Goal: Transaction & Acquisition: Purchase product/service

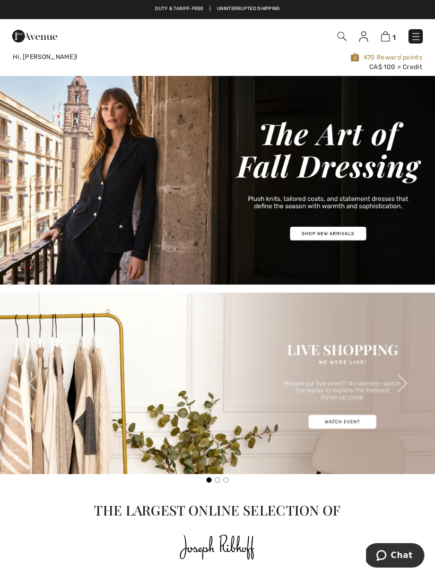
click at [352, 420] on img at bounding box center [217, 383] width 435 height 182
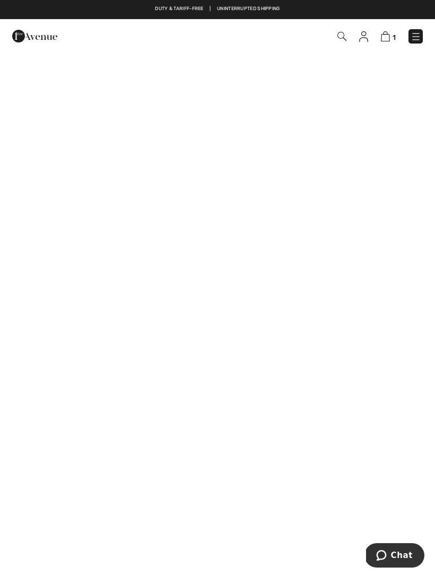
click at [420, 32] on img at bounding box center [416, 36] width 11 height 11
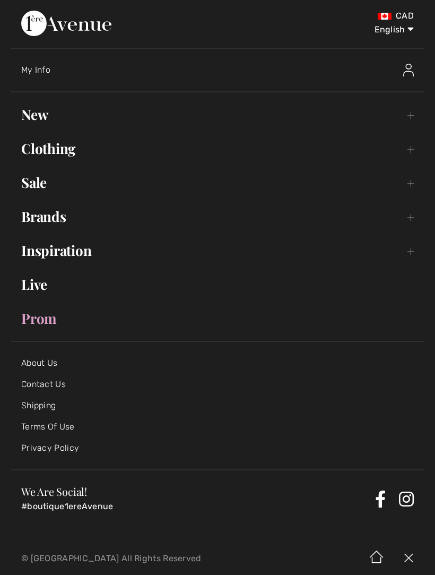
click at [45, 114] on link "New Toggle submenu" at bounding box center [218, 114] width 414 height 23
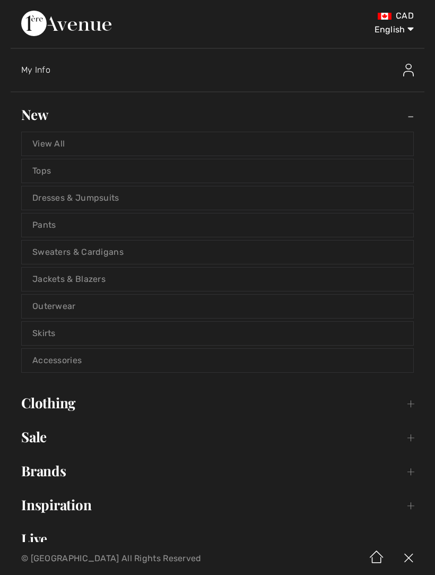
click at [106, 201] on link "Dresses & Jumpsuits" at bounding box center [218, 197] width 392 height 23
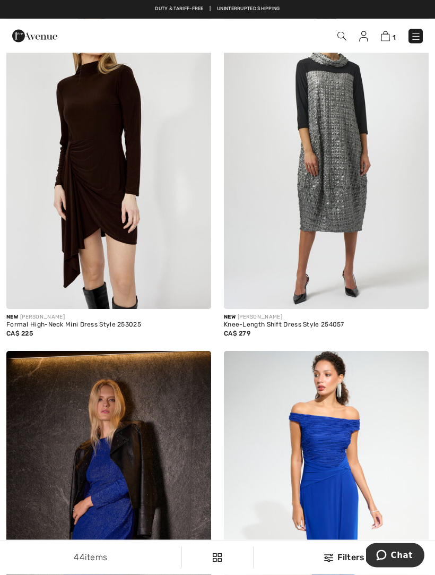
scroll to position [103, 0]
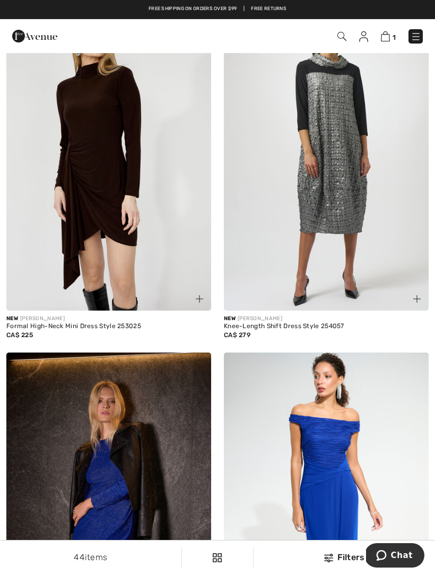
click at [373, 245] on img at bounding box center [326, 156] width 205 height 307
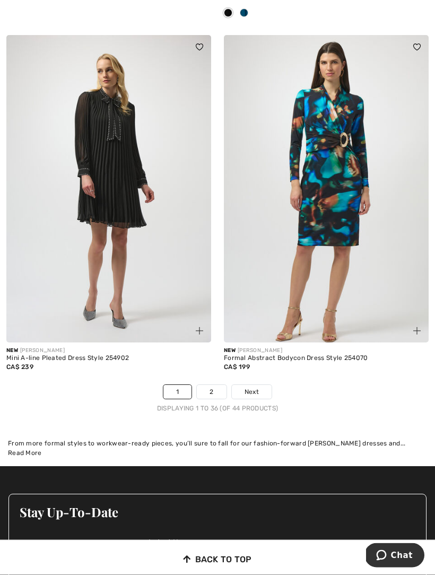
scroll to position [6396, 0]
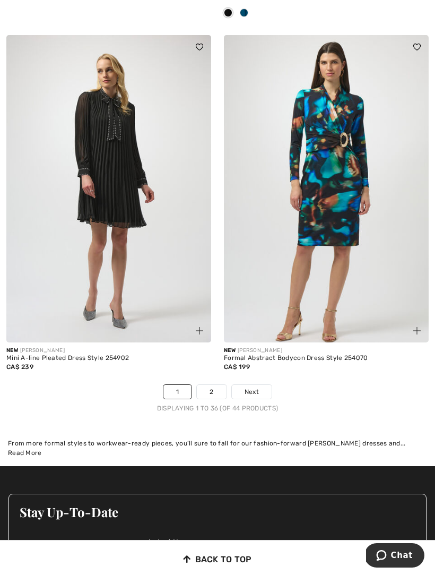
click at [222, 385] on link "2" at bounding box center [211, 392] width 29 height 14
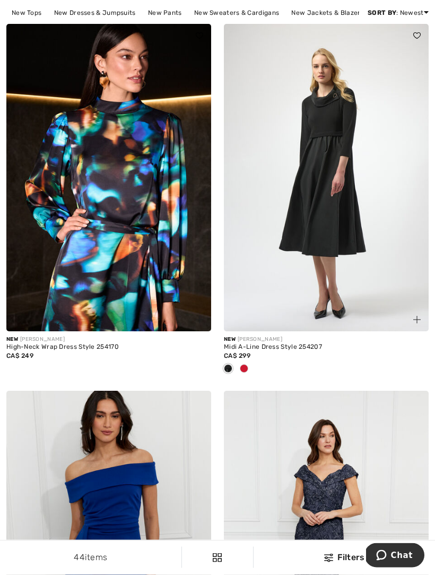
click at [247, 369] on span at bounding box center [244, 369] width 8 height 8
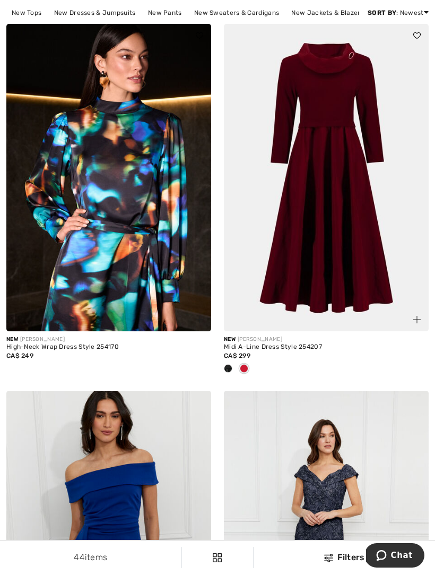
click at [372, 294] on img at bounding box center [326, 177] width 205 height 307
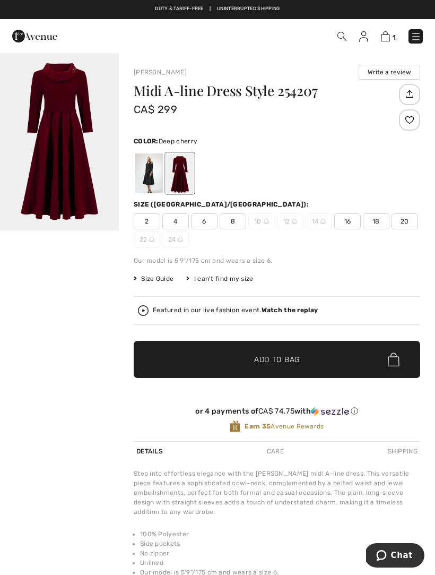
click at [237, 231] on div "2 4 6 8 10 12 14 16 18 20 22 24" at bounding box center [277, 230] width 287 height 34
click at [153, 182] on div at bounding box center [149, 173] width 28 height 40
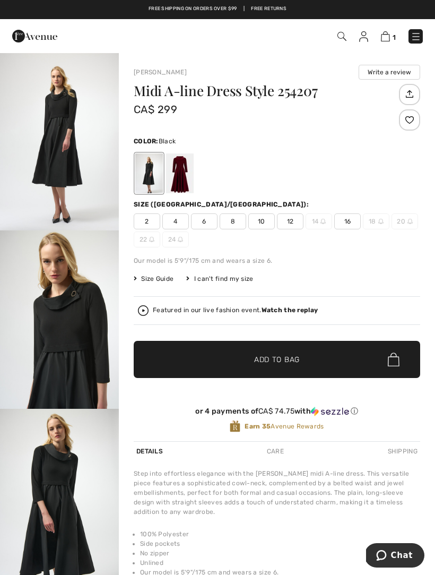
click at [235, 226] on span "8" at bounding box center [233, 221] width 27 height 16
click at [185, 185] on div at bounding box center [180, 173] width 28 height 40
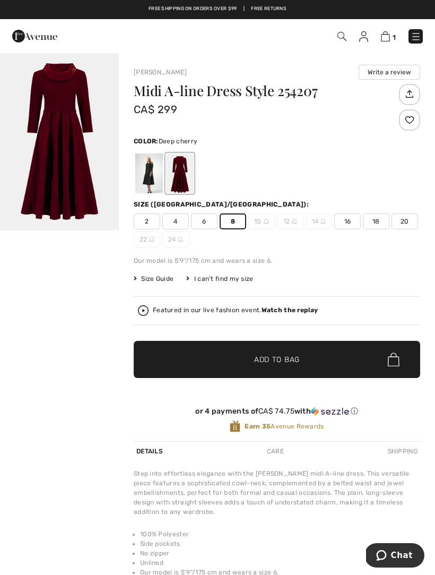
click at [265, 223] on img at bounding box center [266, 221] width 5 height 5
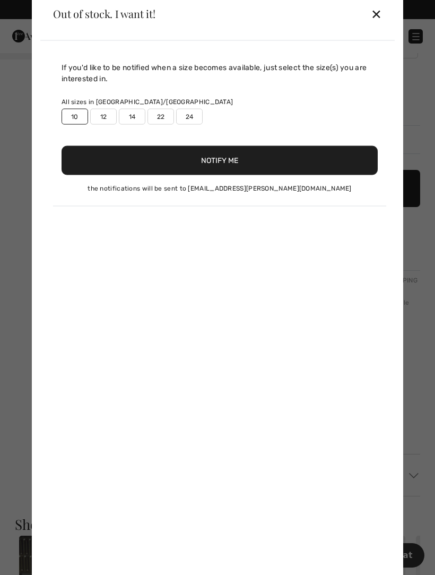
scroll to position [167, 0]
click at [381, 25] on div "✕" at bounding box center [376, 14] width 11 height 22
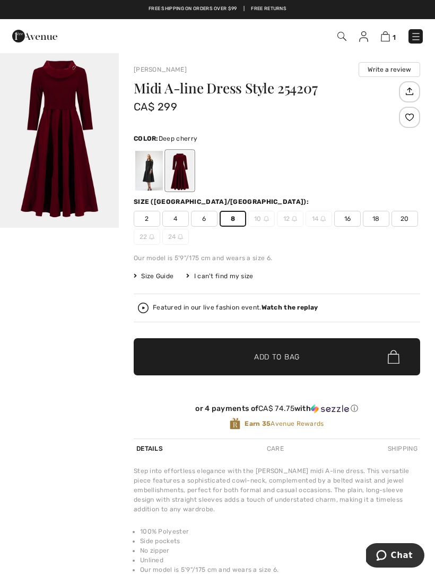
scroll to position [0, 0]
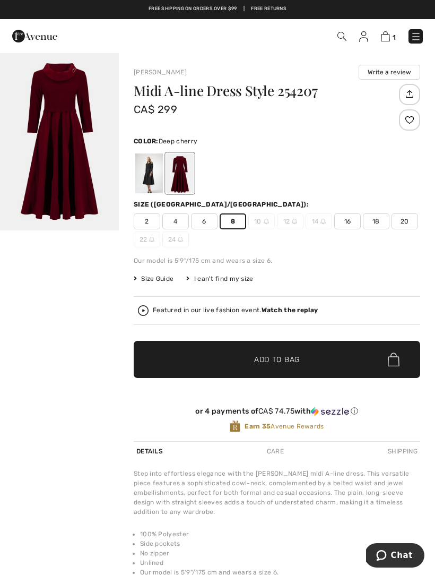
click at [186, 170] on div at bounding box center [180, 173] width 28 height 40
click at [150, 179] on div at bounding box center [149, 173] width 28 height 40
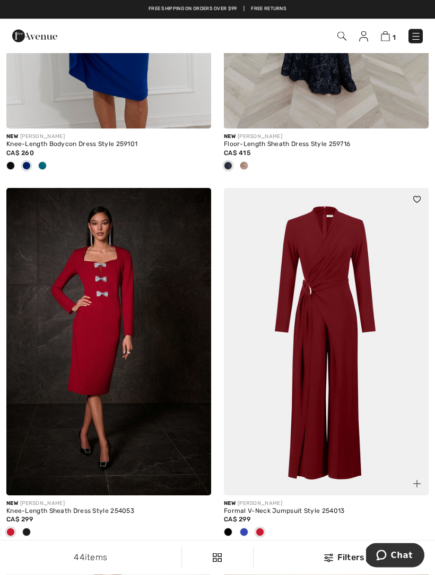
click at [418, 33] on img at bounding box center [416, 36] width 11 height 11
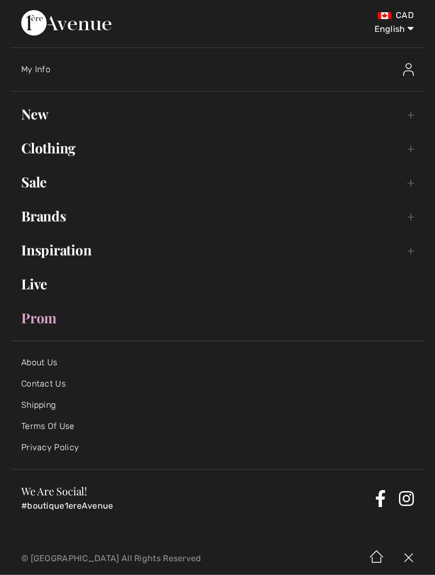
scroll to position [651, 0]
click at [53, 118] on link "New Toggle submenu" at bounding box center [218, 114] width 414 height 23
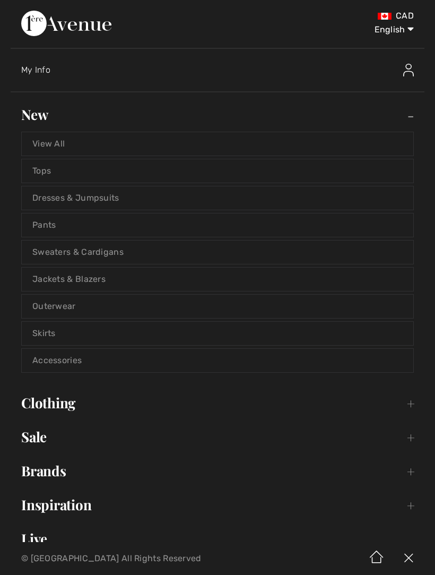
click at [48, 169] on link "Tops" at bounding box center [218, 170] width 392 height 23
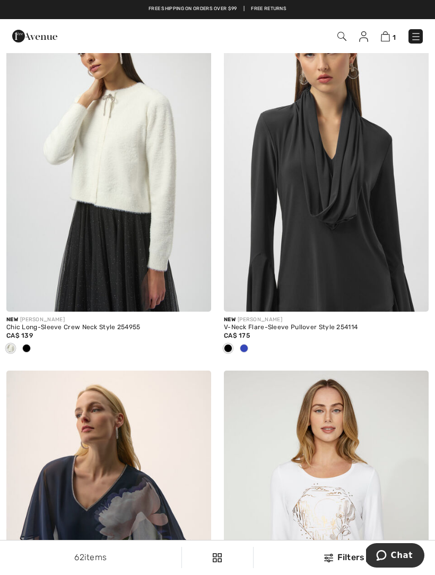
scroll to position [6075, 0]
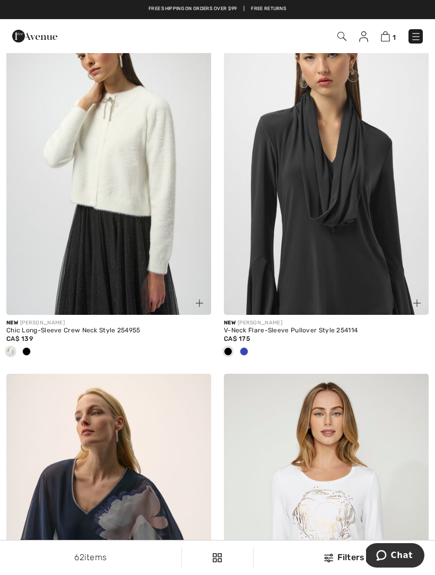
click at [251, 346] on div at bounding box center [244, 352] width 16 height 18
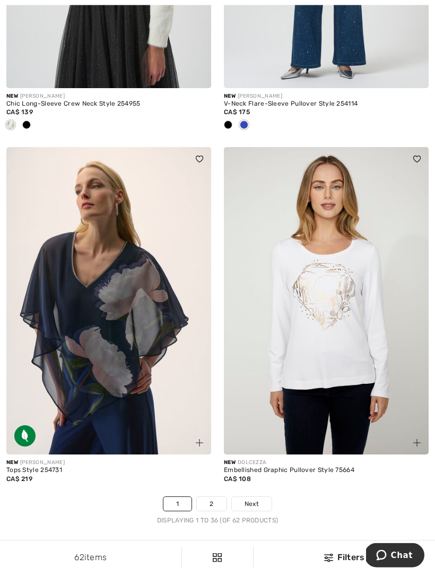
scroll to position [6327, 0]
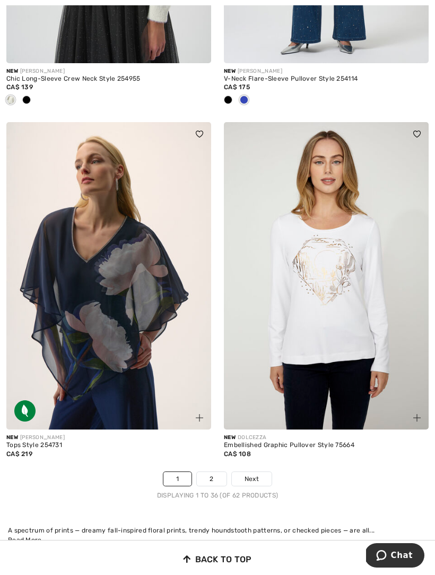
click at [218, 475] on link "2" at bounding box center [211, 479] width 29 height 14
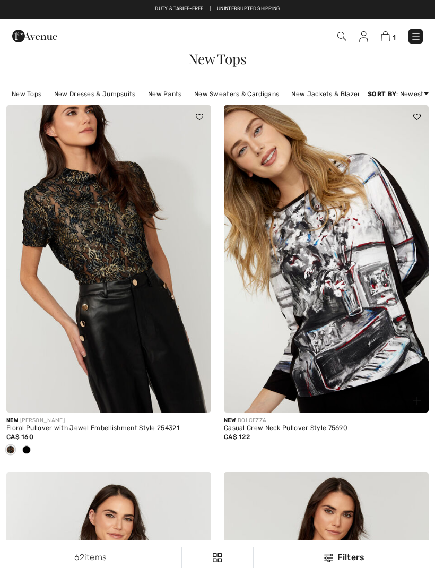
checkbox input "true"
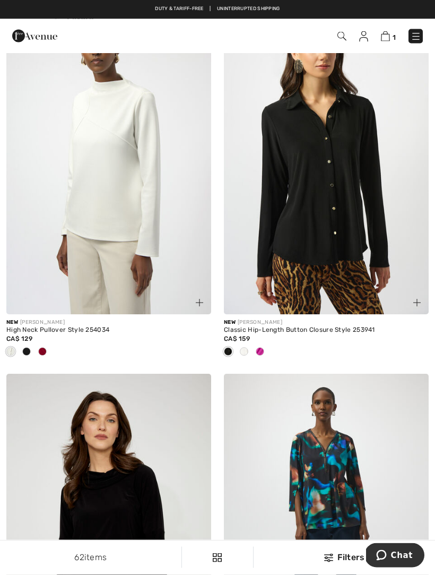
scroll to position [2703, 0]
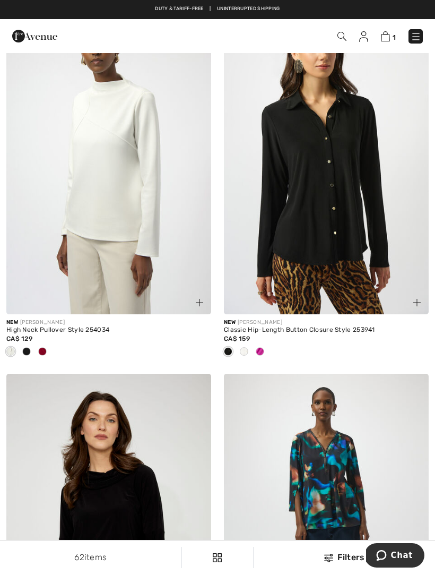
click at [266, 351] on div at bounding box center [260, 352] width 16 height 18
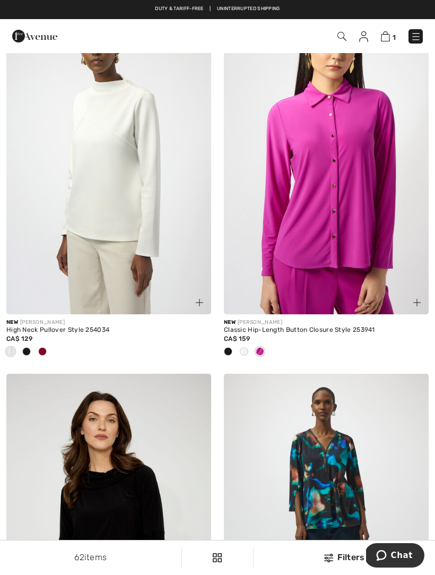
click at [251, 350] on div at bounding box center [244, 352] width 16 height 18
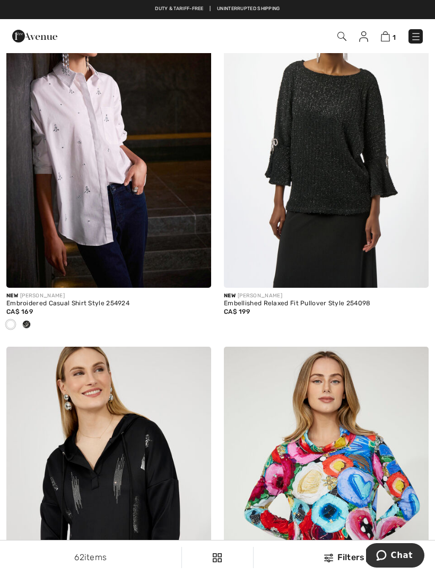
scroll to position [3460, 0]
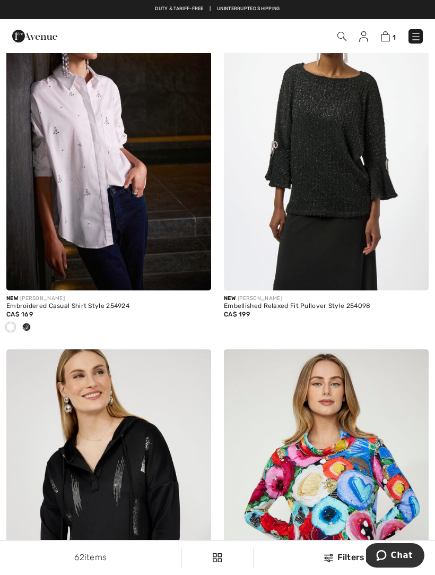
click at [33, 330] on div at bounding box center [27, 328] width 16 height 18
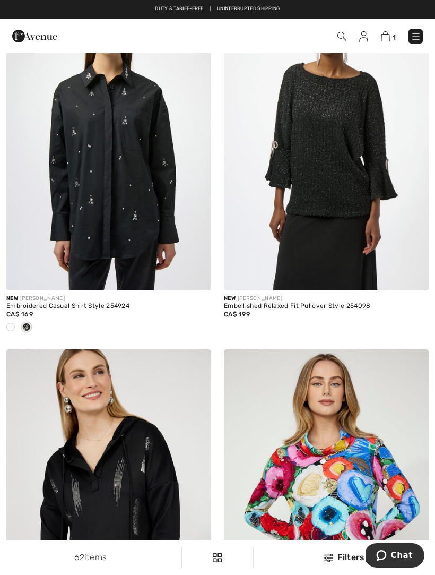
click at [32, 325] on div at bounding box center [27, 328] width 16 height 18
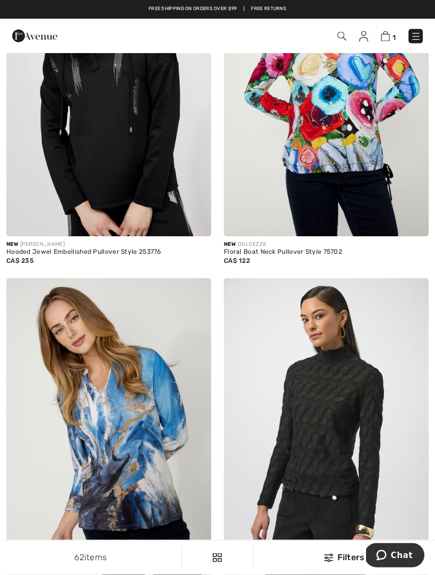
scroll to position [3880, 0]
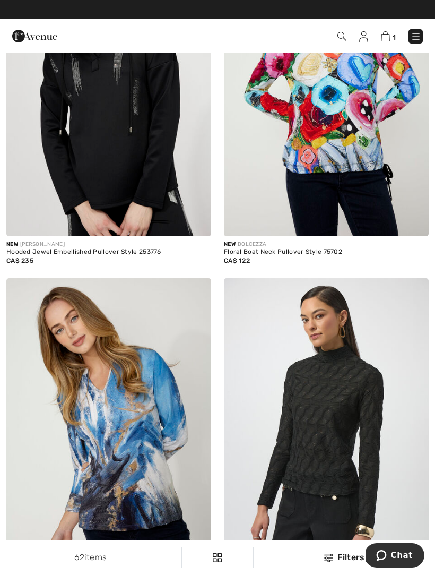
click at [418, 37] on img at bounding box center [416, 36] width 11 height 11
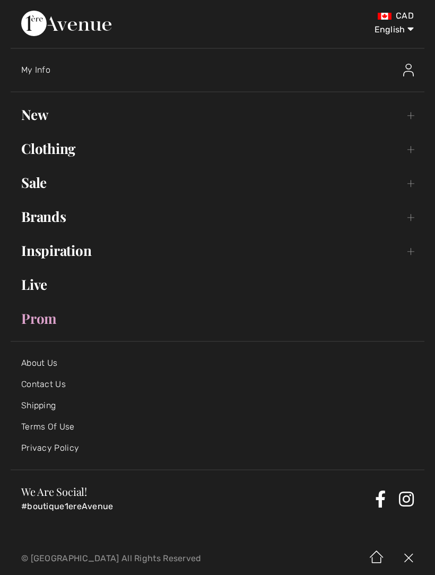
click at [39, 121] on link "New Toggle submenu" at bounding box center [218, 114] width 414 height 23
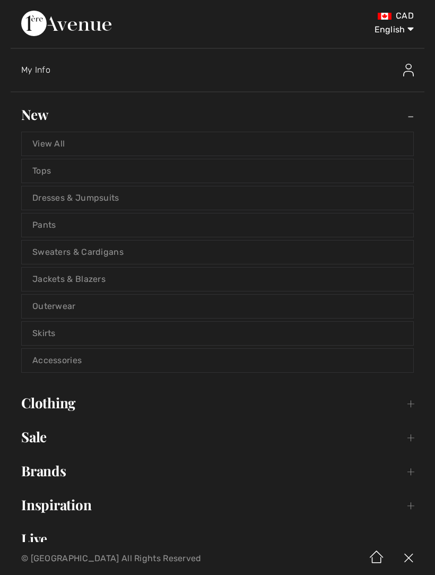
click at [48, 230] on link "Pants" at bounding box center [218, 224] width 392 height 23
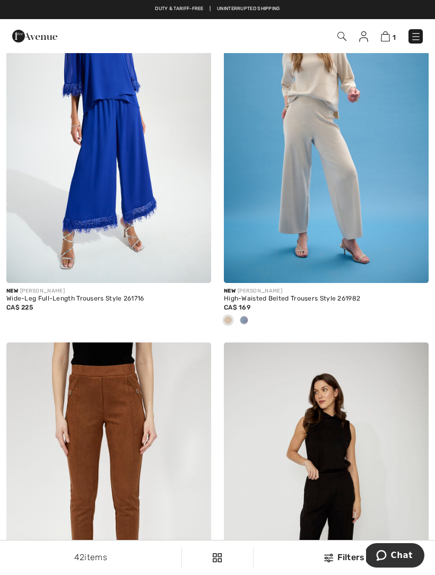
scroll to position [133, 0]
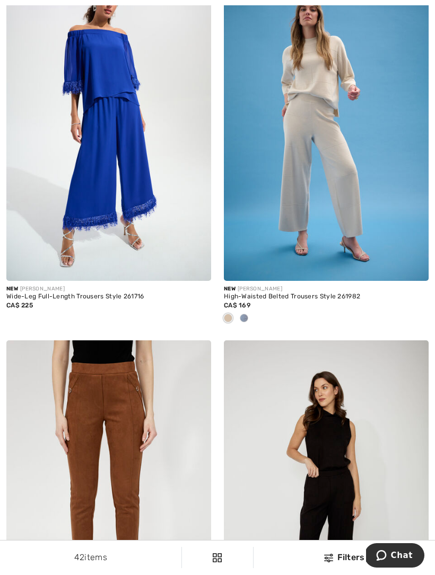
click at [251, 318] on div at bounding box center [244, 319] width 16 height 18
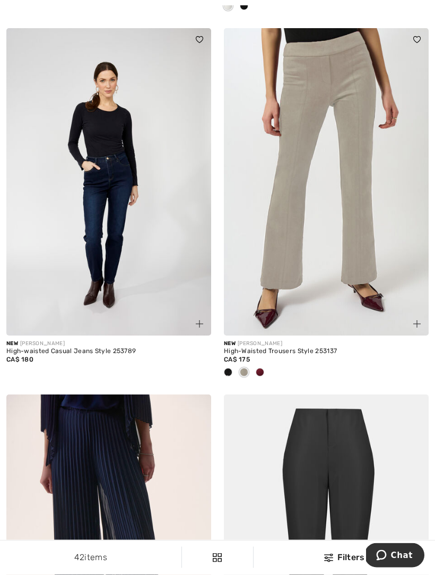
scroll to position [6002, 0]
click at [264, 368] on span at bounding box center [260, 372] width 8 height 8
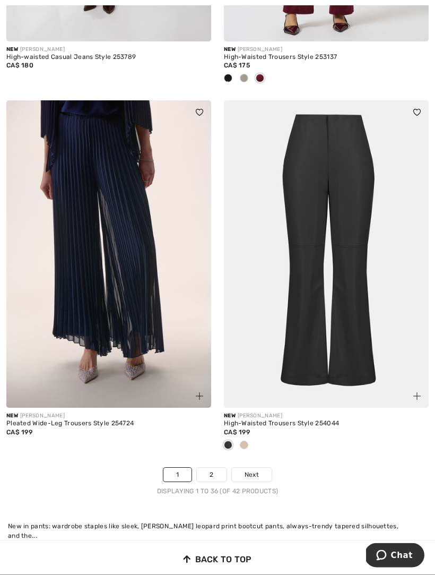
scroll to position [6296, 0]
click at [217, 468] on link "2" at bounding box center [211, 475] width 29 height 14
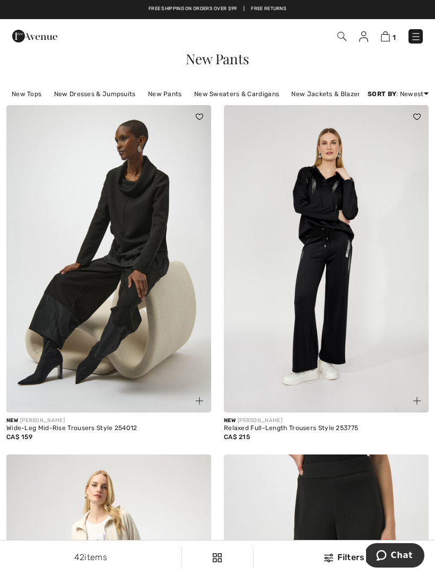
click at [417, 40] on img at bounding box center [416, 36] width 11 height 11
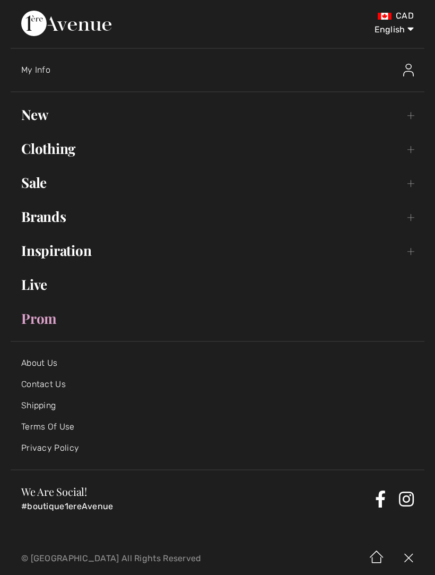
click at [44, 121] on link "New Toggle submenu" at bounding box center [218, 114] width 414 height 23
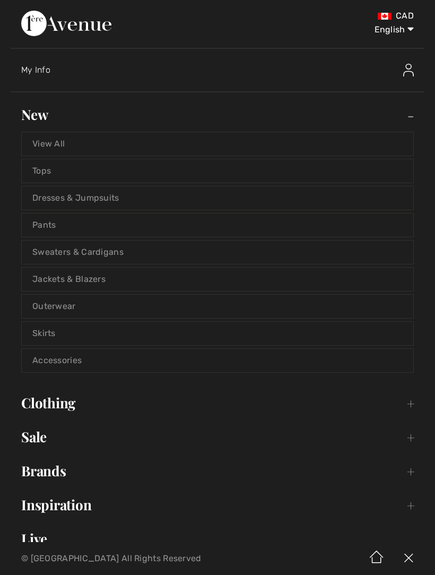
click at [68, 362] on link "Accessories" at bounding box center [218, 360] width 392 height 23
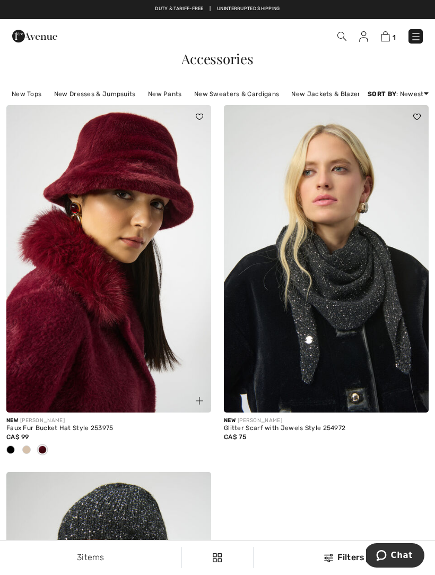
click at [417, 37] on img at bounding box center [416, 36] width 11 height 11
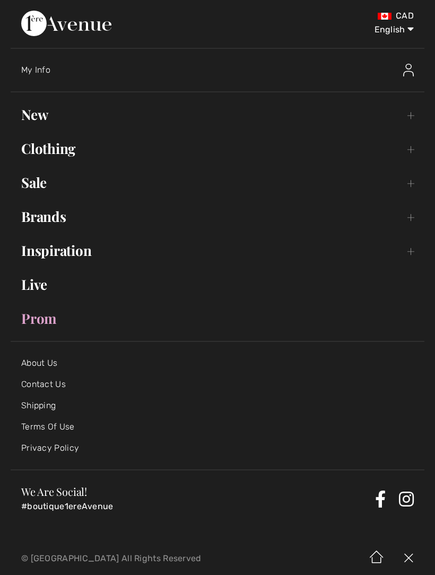
click at [45, 119] on link "New Toggle submenu" at bounding box center [218, 114] width 414 height 23
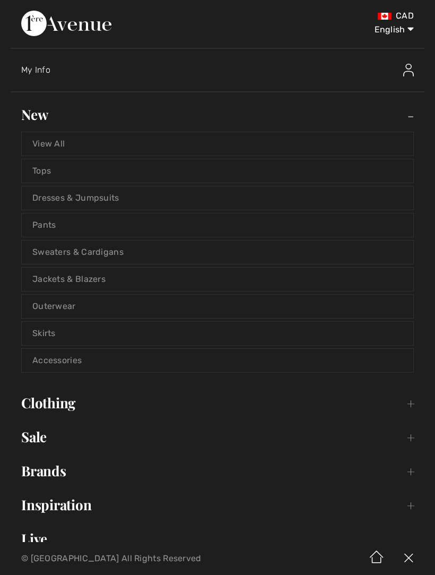
click at [107, 249] on link "Sweaters & Cardigans" at bounding box center [218, 251] width 392 height 23
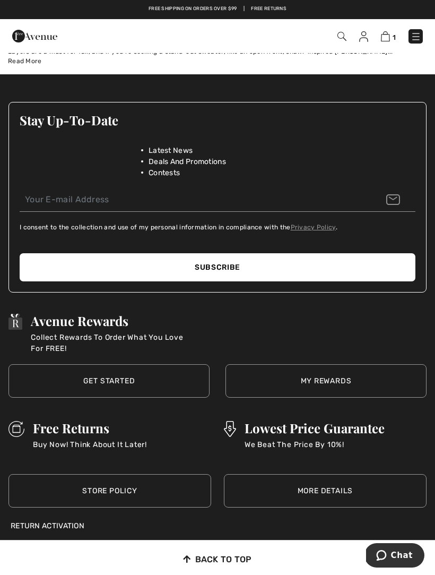
scroll to position [3789, 0]
